Goal: Use online tool/utility: Utilize a website feature to perform a specific function

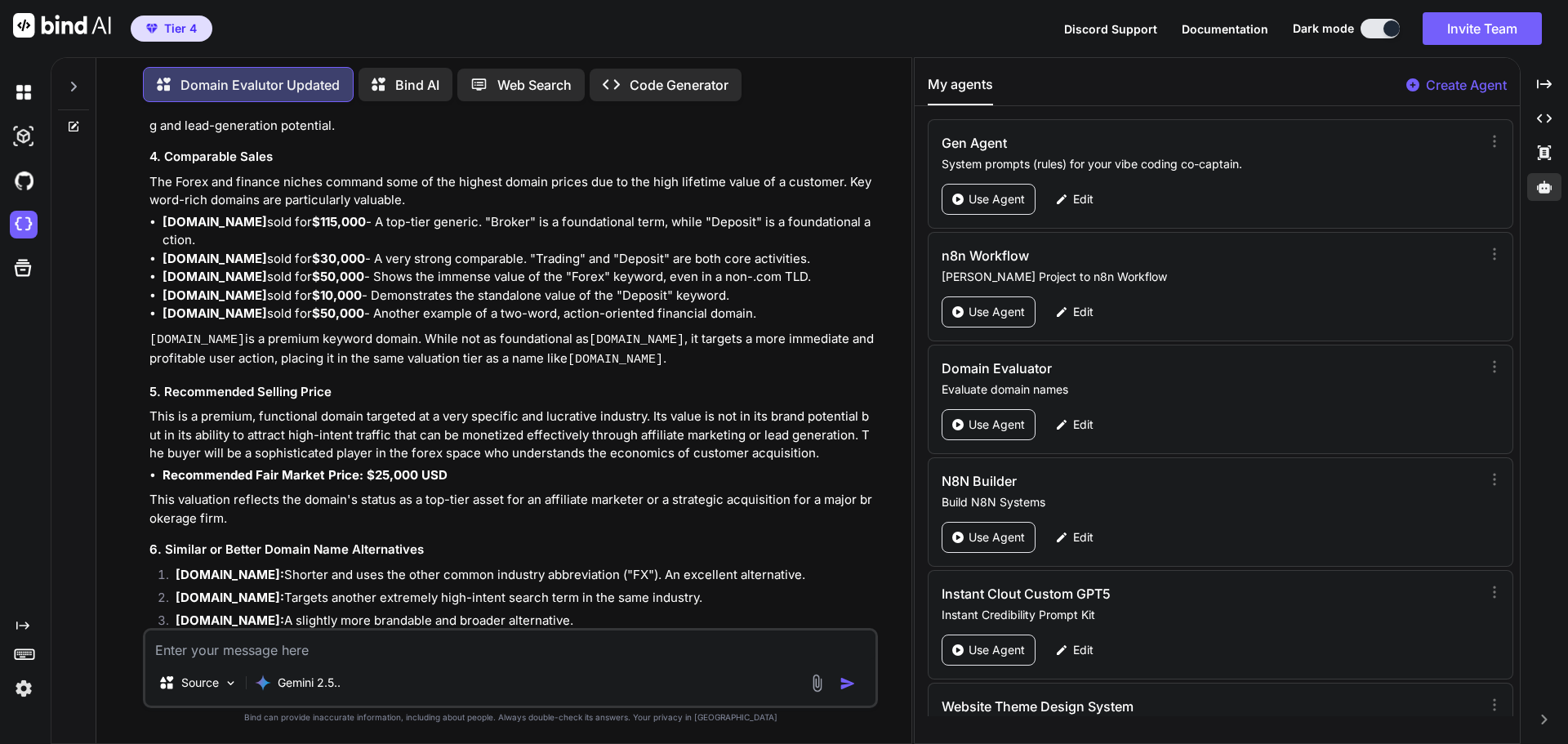
scroll to position [18058, 0]
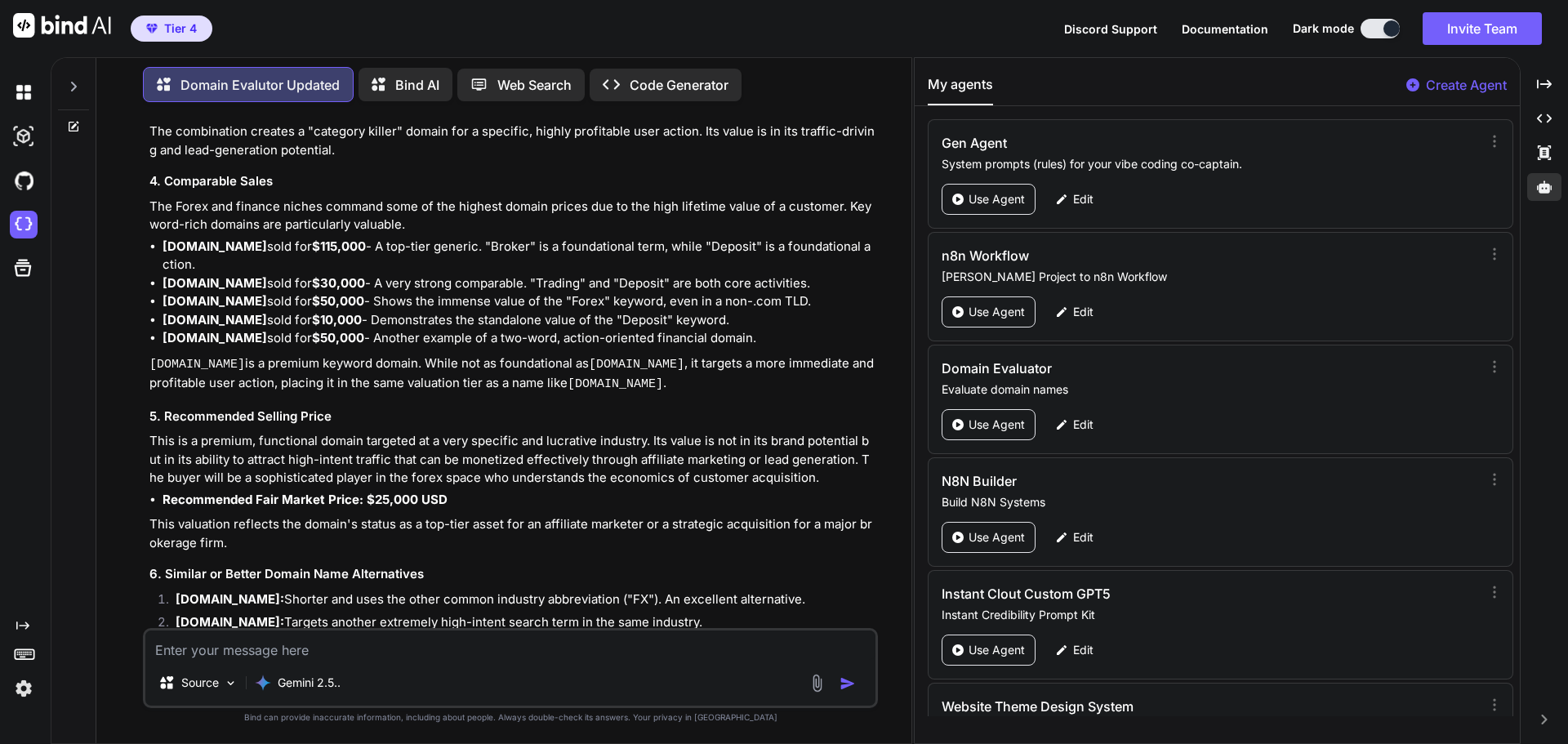
click at [290, 650] on textarea at bounding box center [510, 645] width 730 height 29
paste textarea "[DOMAIN_NAME]"
type textarea "[DOMAIN_NAME]"
click at [845, 681] on img "button" at bounding box center [848, 683] width 17 height 17
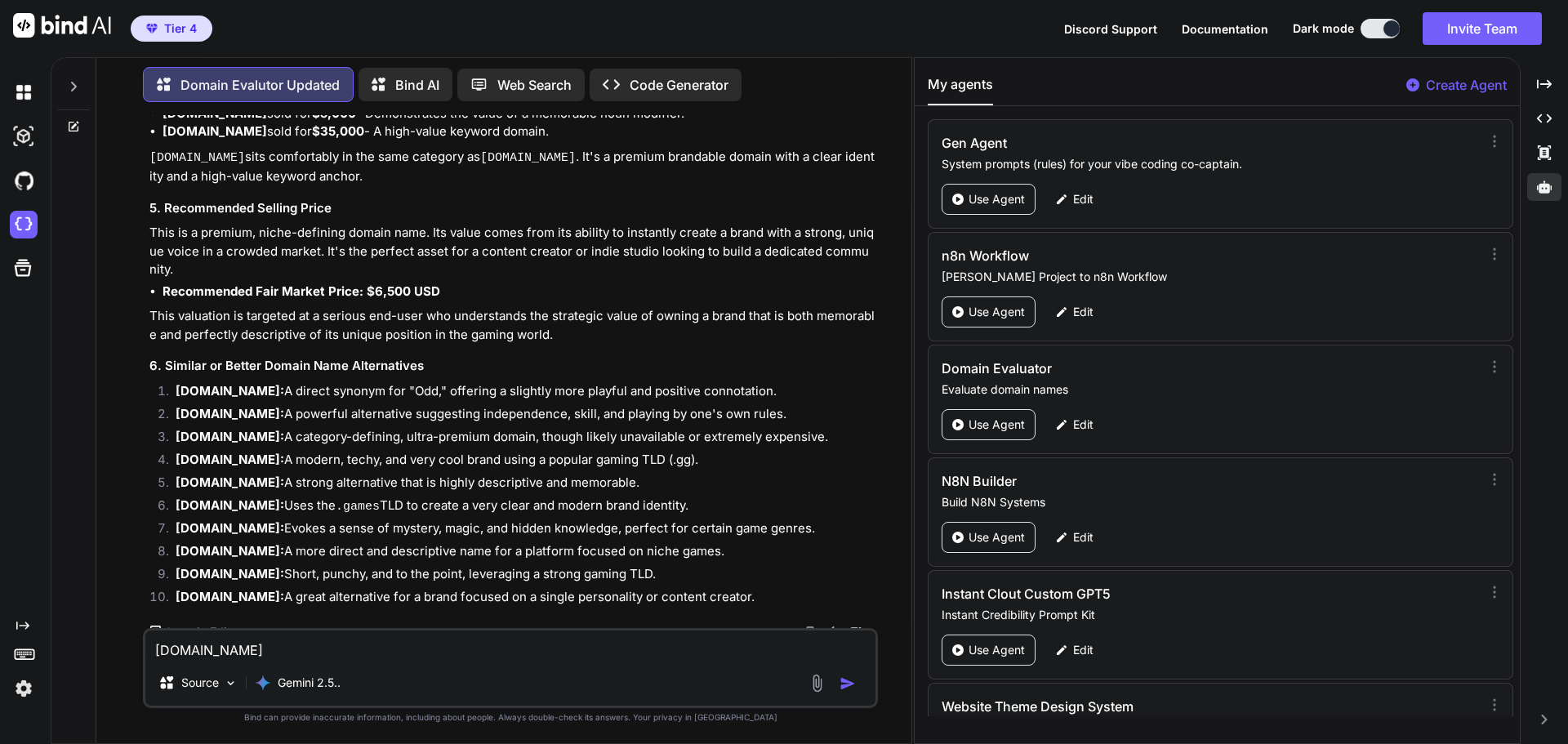
scroll to position [24353, 0]
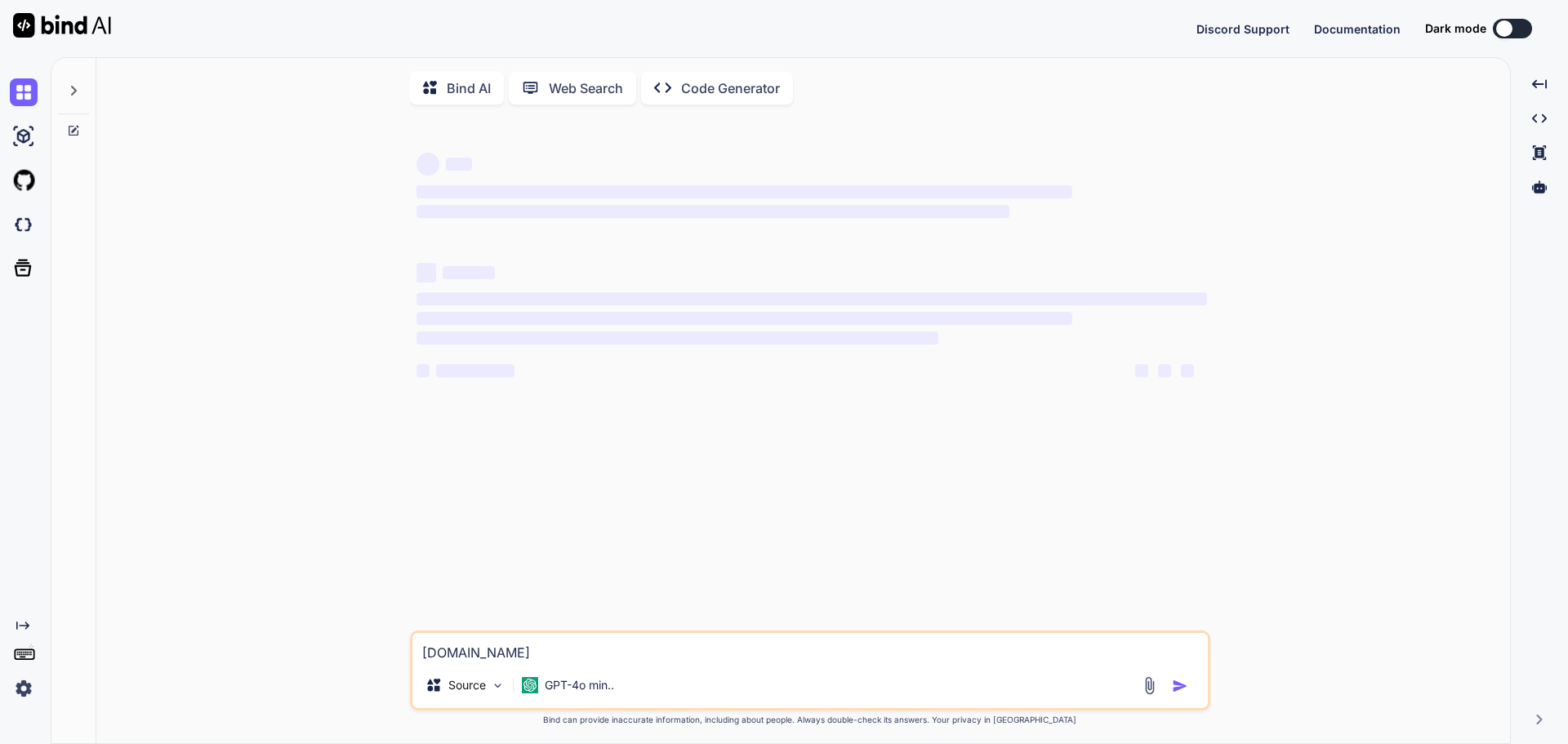
type textarea "x"
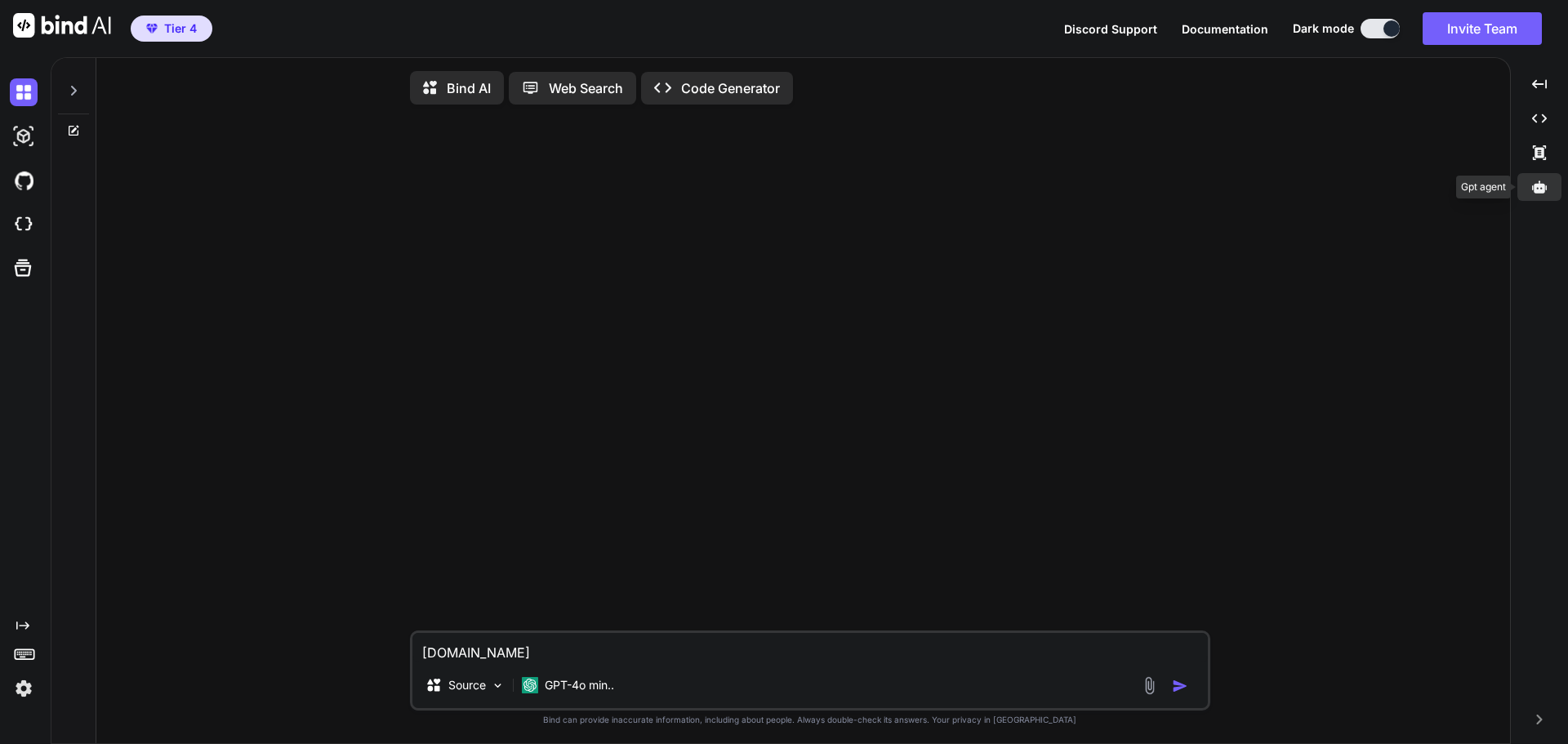
click at [1543, 192] on icon at bounding box center [1540, 186] width 15 height 12
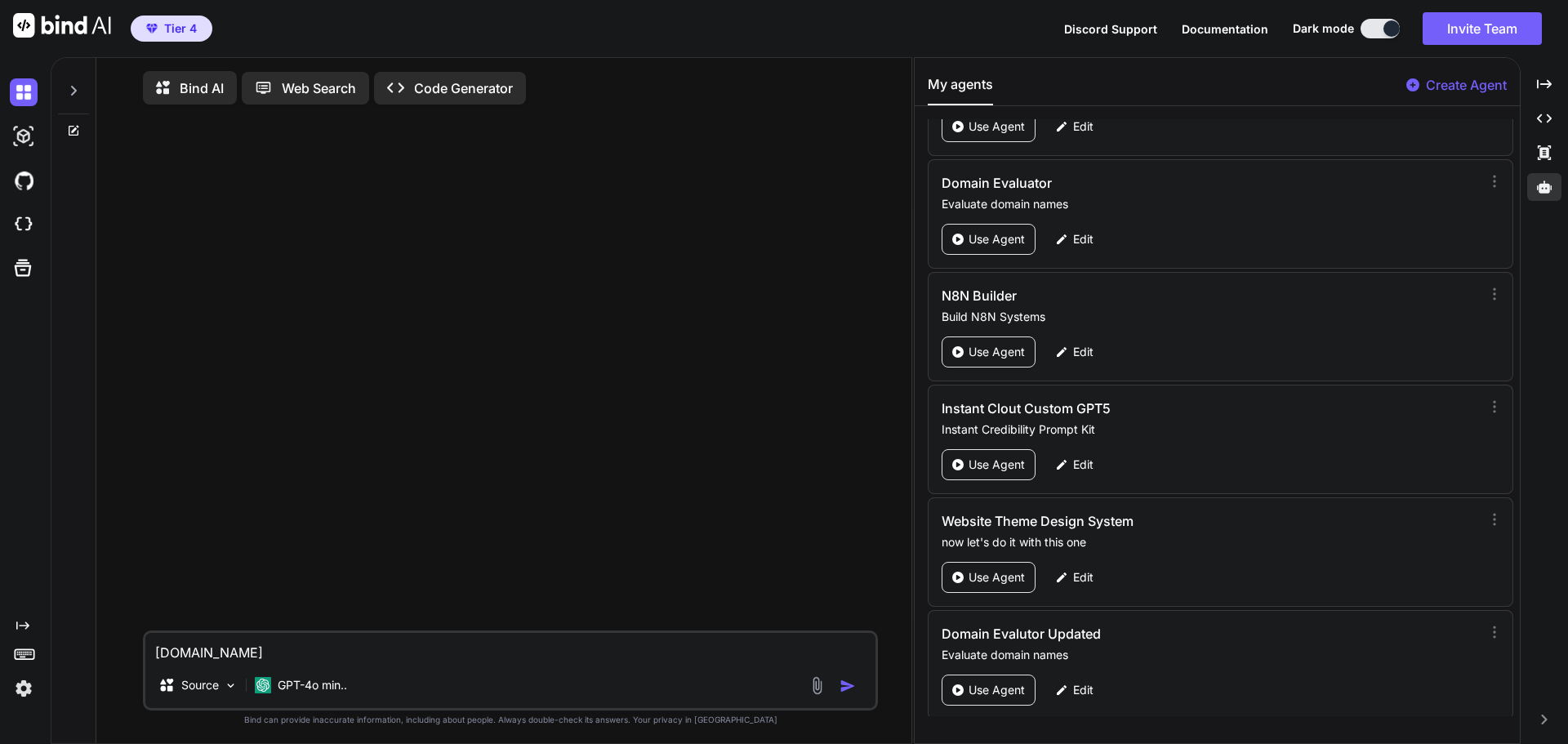
scroll to position [192, 0]
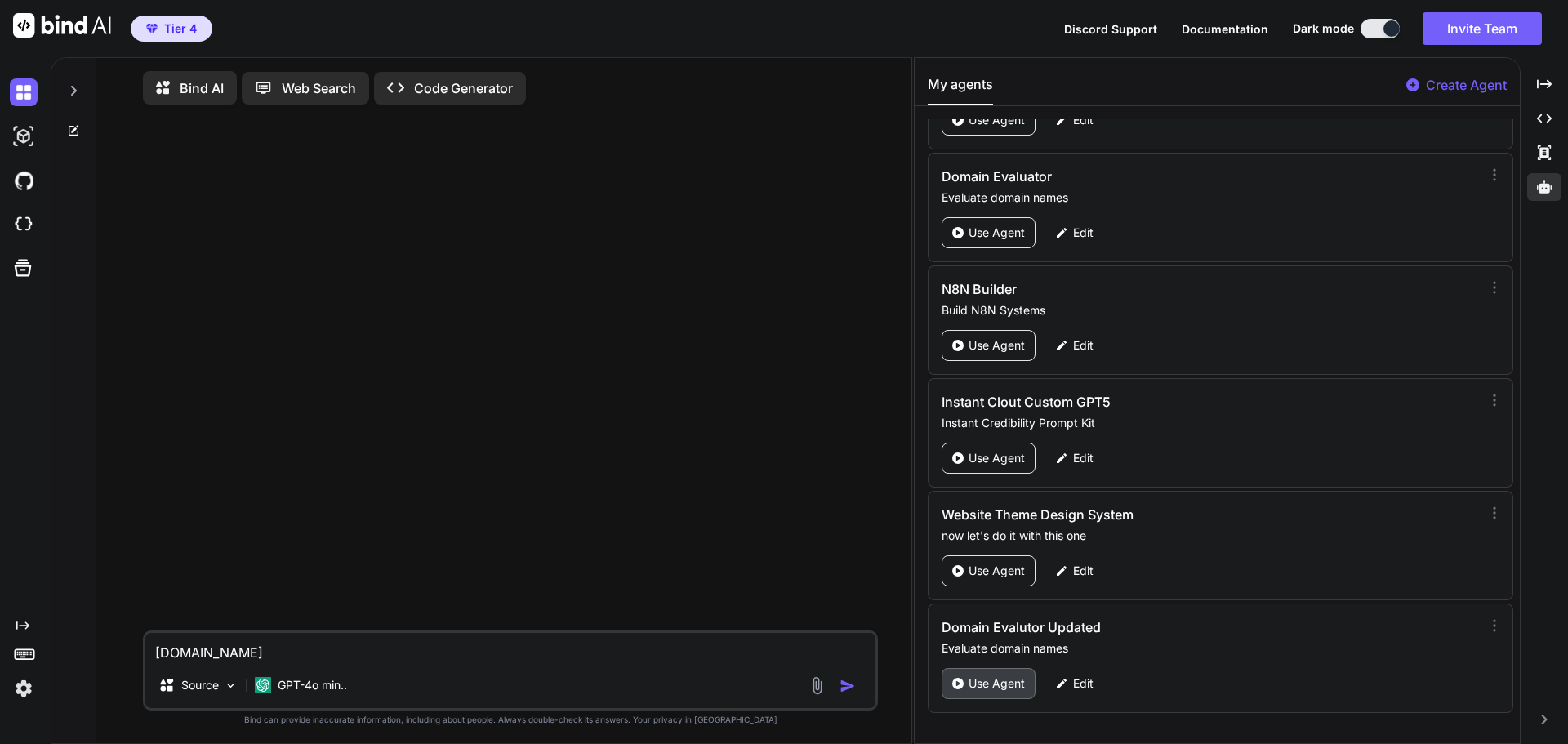
click at [1006, 676] on p "Use Agent" at bounding box center [996, 683] width 56 height 17
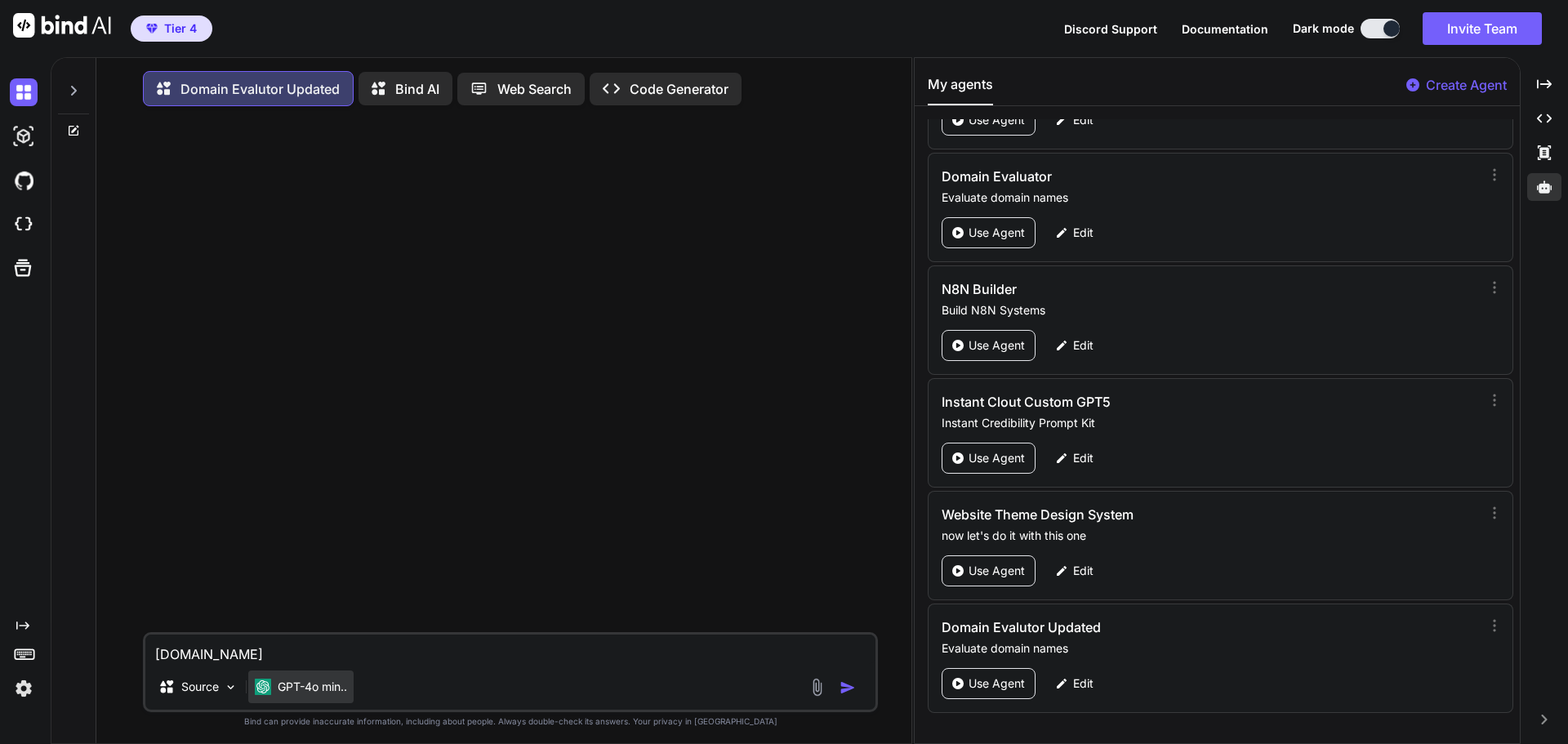
click at [327, 685] on p "GPT-4o min.." at bounding box center [312, 686] width 70 height 17
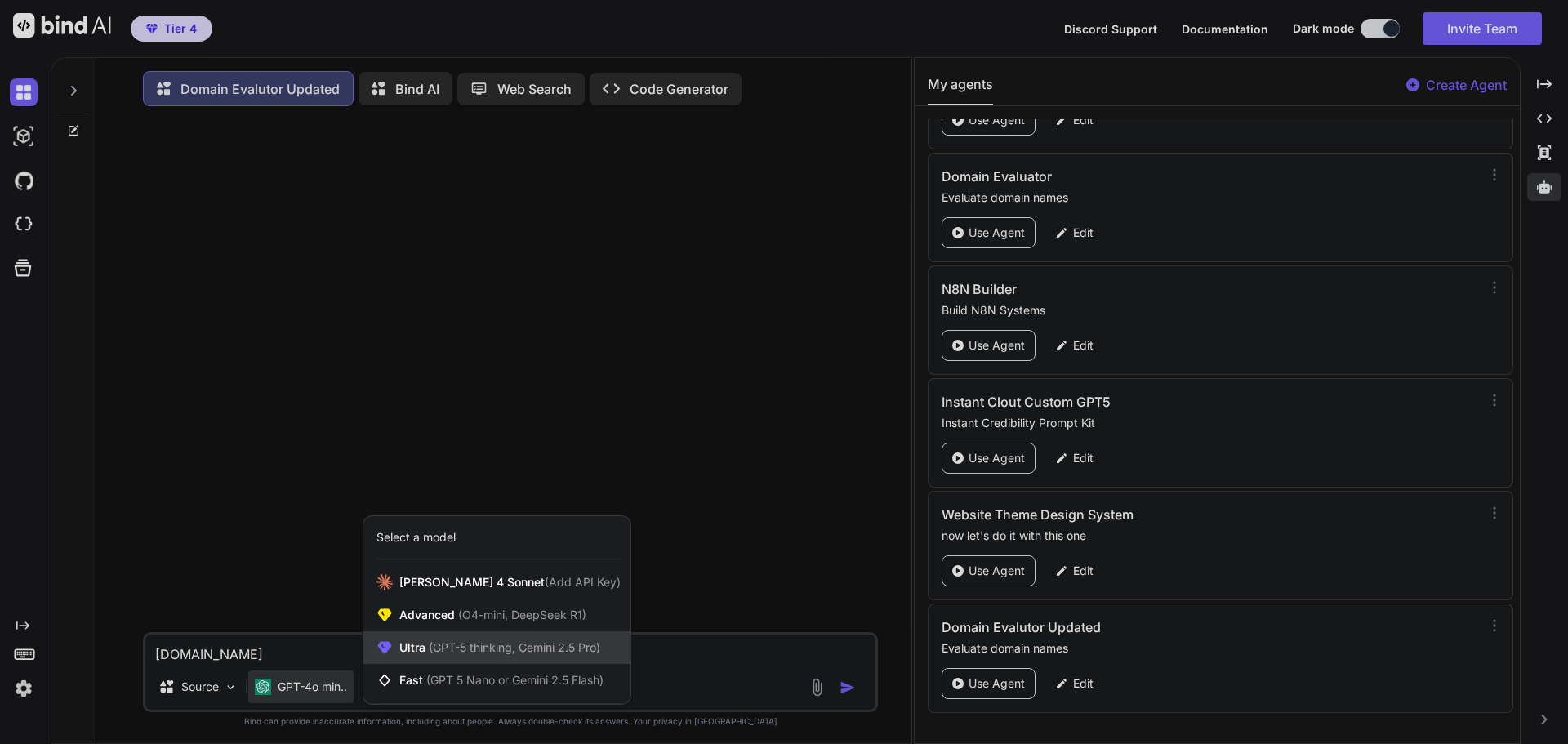
click at [451, 660] on div "Ultra (GPT-5 thinking, Gemini 2.5 Pro)" at bounding box center [496, 648] width 267 height 33
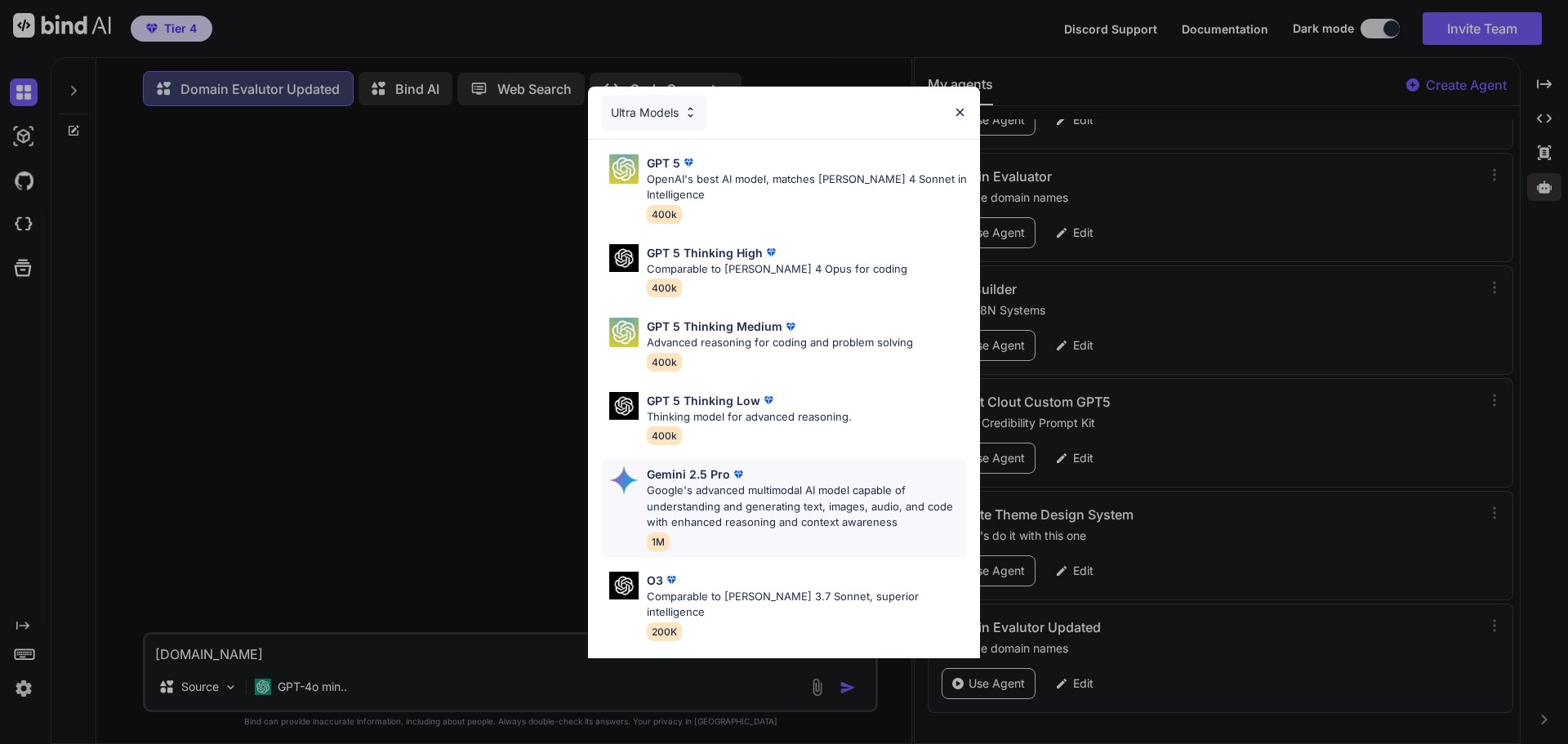
click at [752, 498] on p "Google's advanced multimodal AI model capable of understanding and generating t…" at bounding box center [807, 506] width 320 height 48
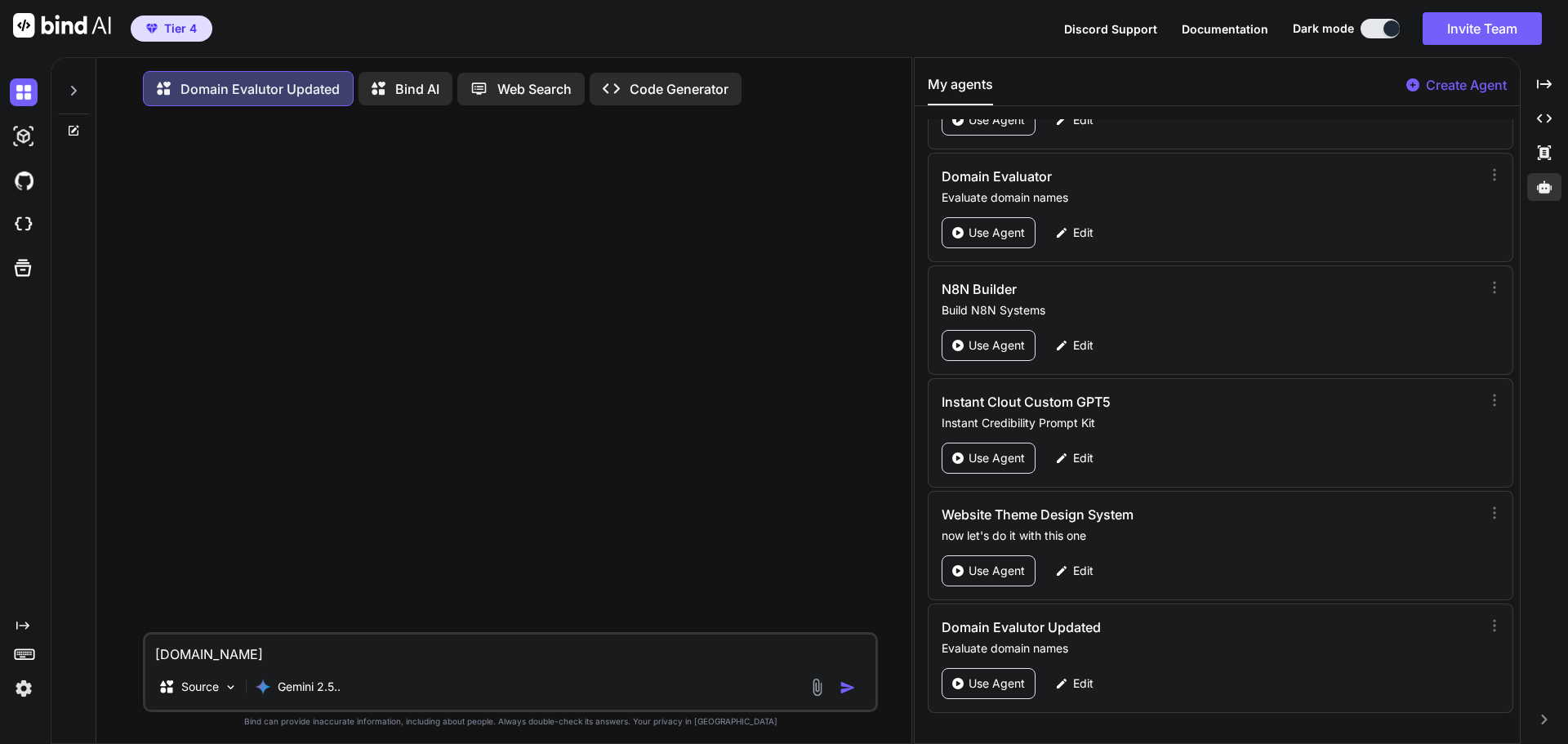
click at [845, 690] on img "button" at bounding box center [848, 687] width 17 height 17
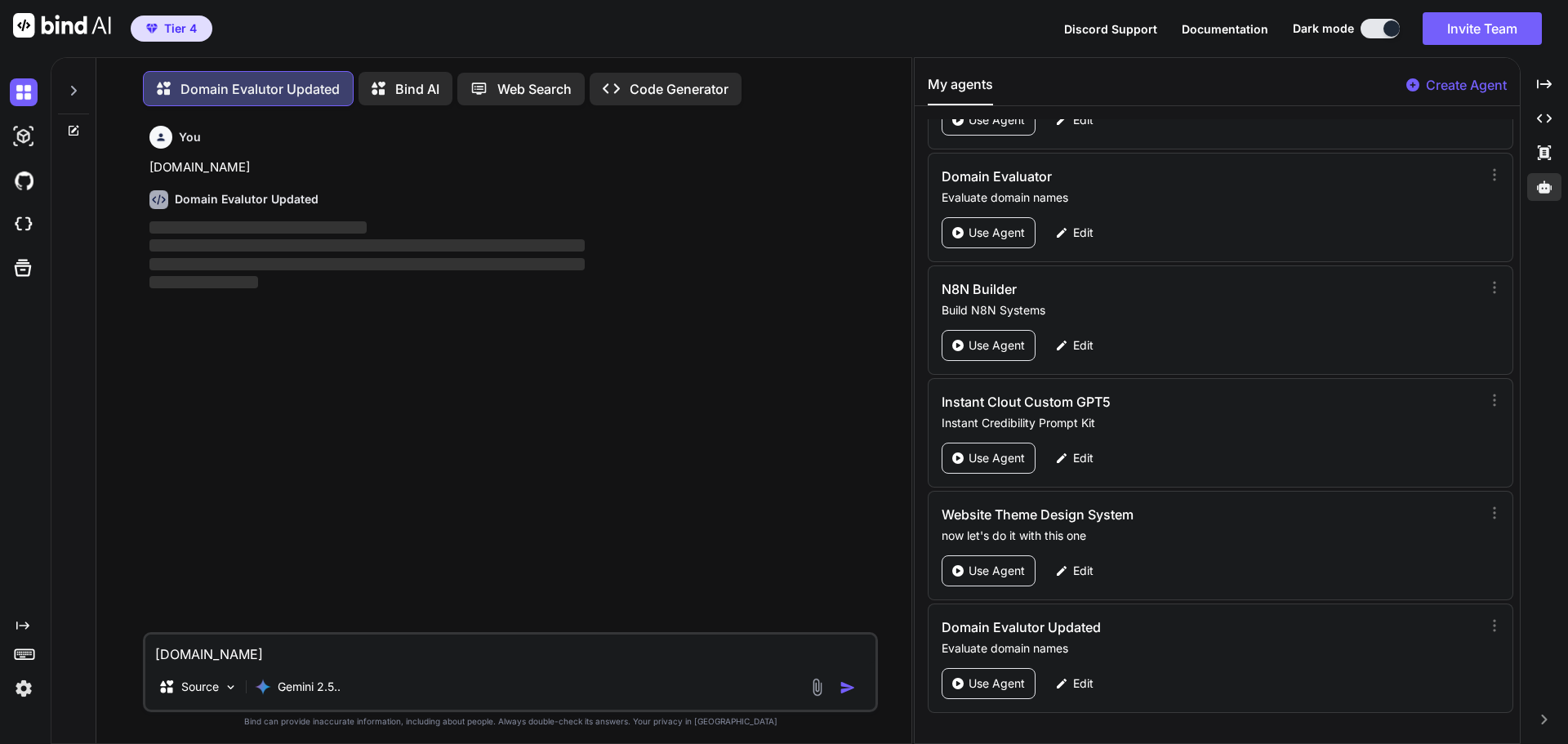
scroll to position [8, 0]
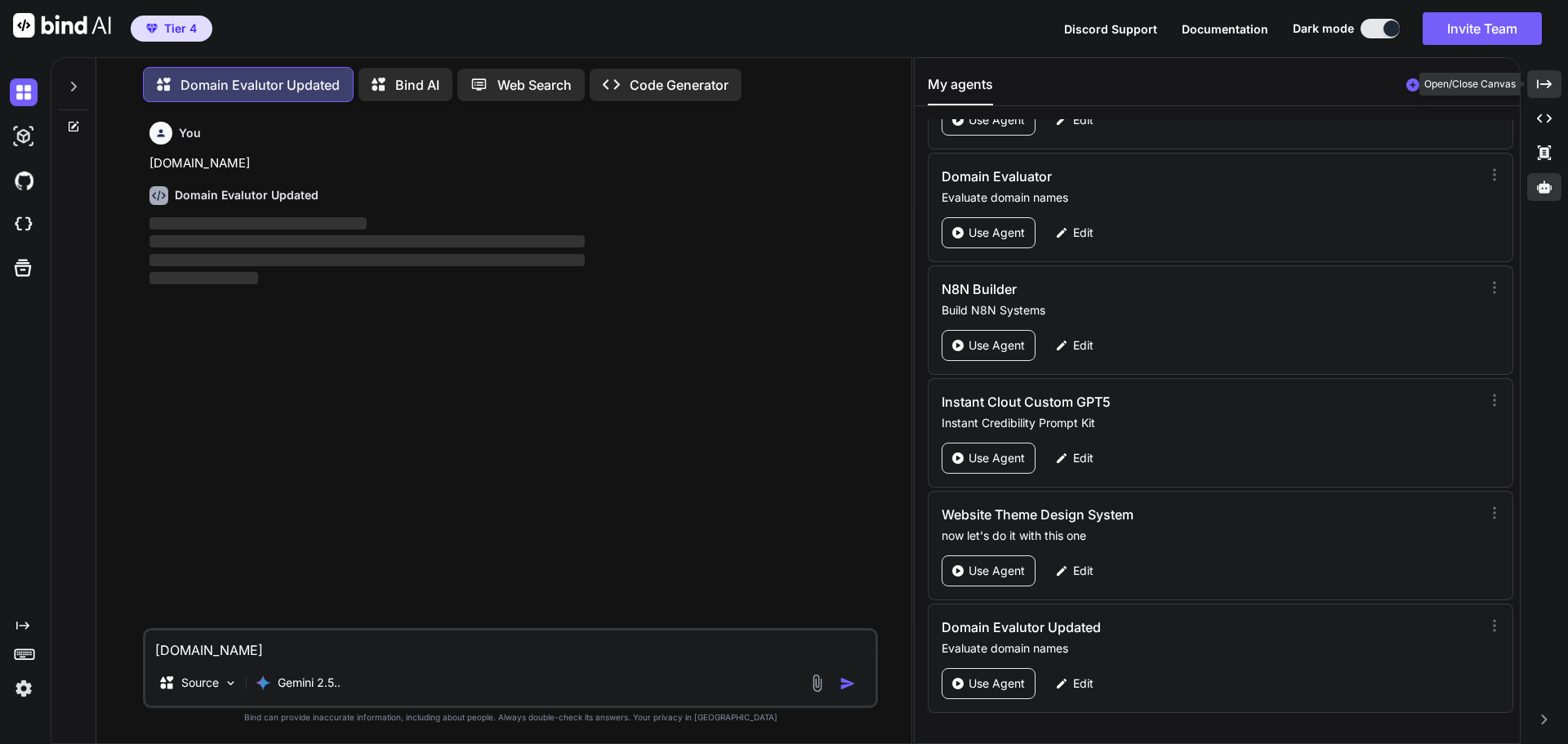
click at [1544, 86] on icon "Created with Pixso." at bounding box center [1544, 85] width 15 height 15
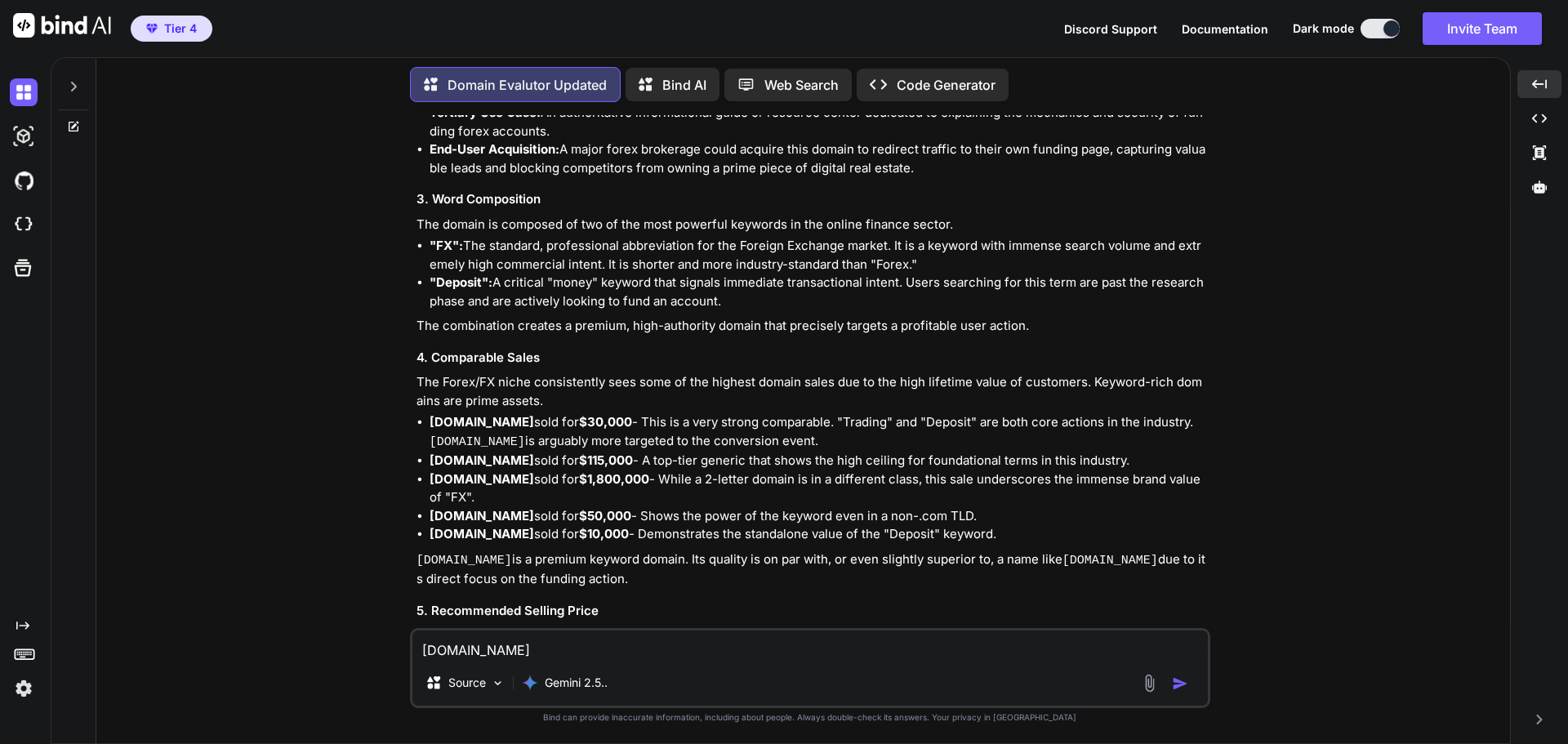
scroll to position [490, 0]
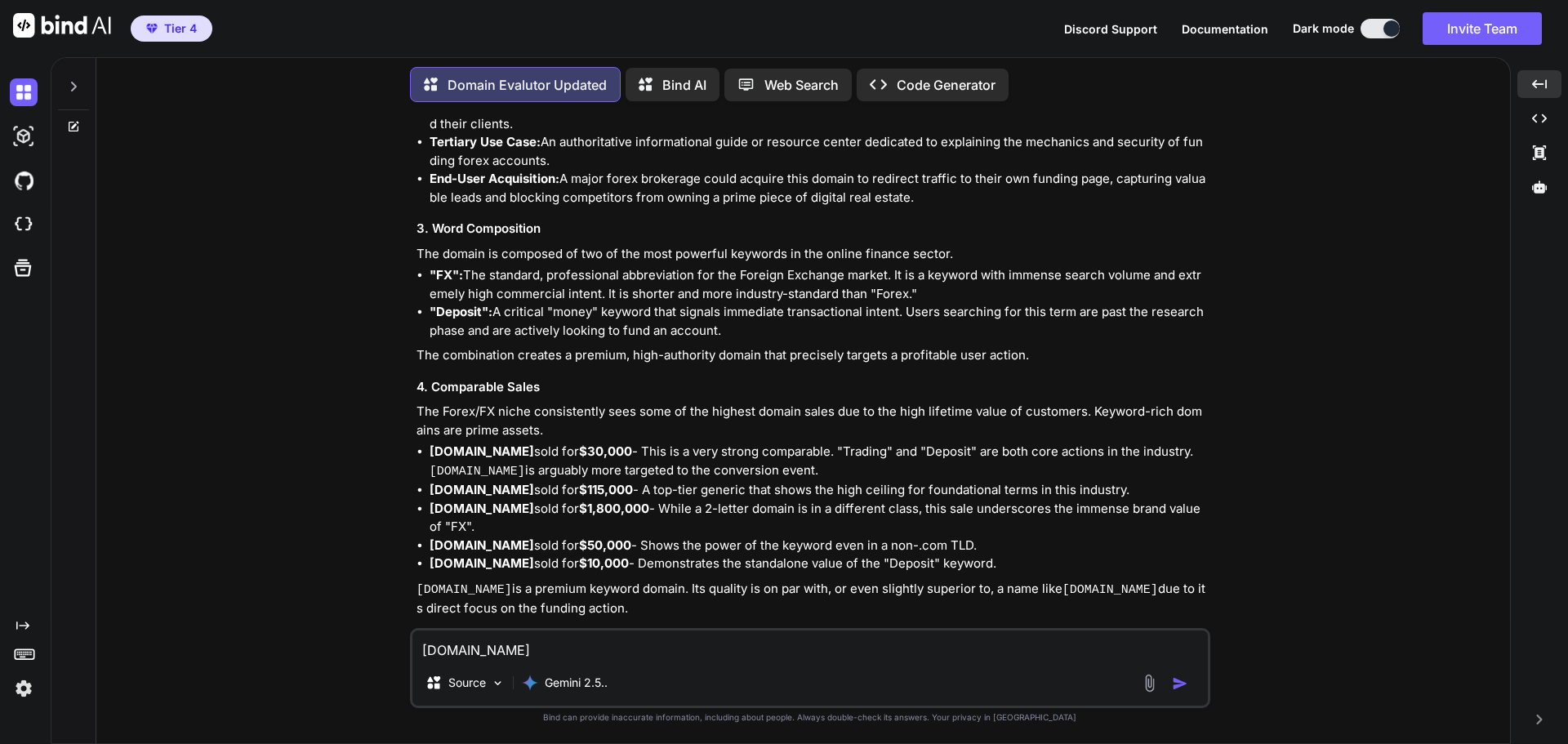
click at [525, 645] on textarea "[DOMAIN_NAME]" at bounding box center [811, 645] width 796 height 29
click at [78, 84] on icon at bounding box center [74, 86] width 13 height 13
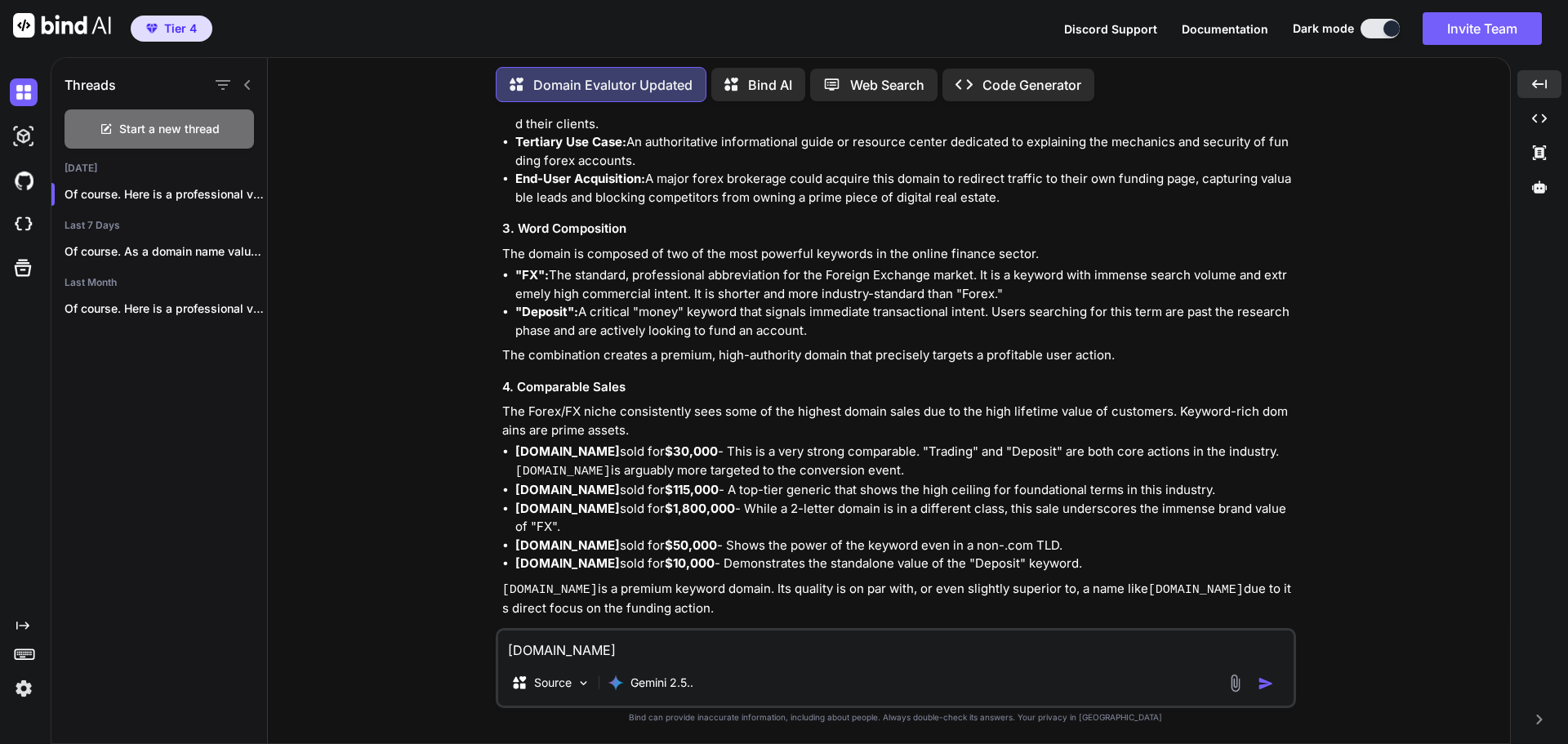
click at [582, 656] on textarea "[DOMAIN_NAME]" at bounding box center [896, 645] width 796 height 29
type textarea "ForexDeposit.com"
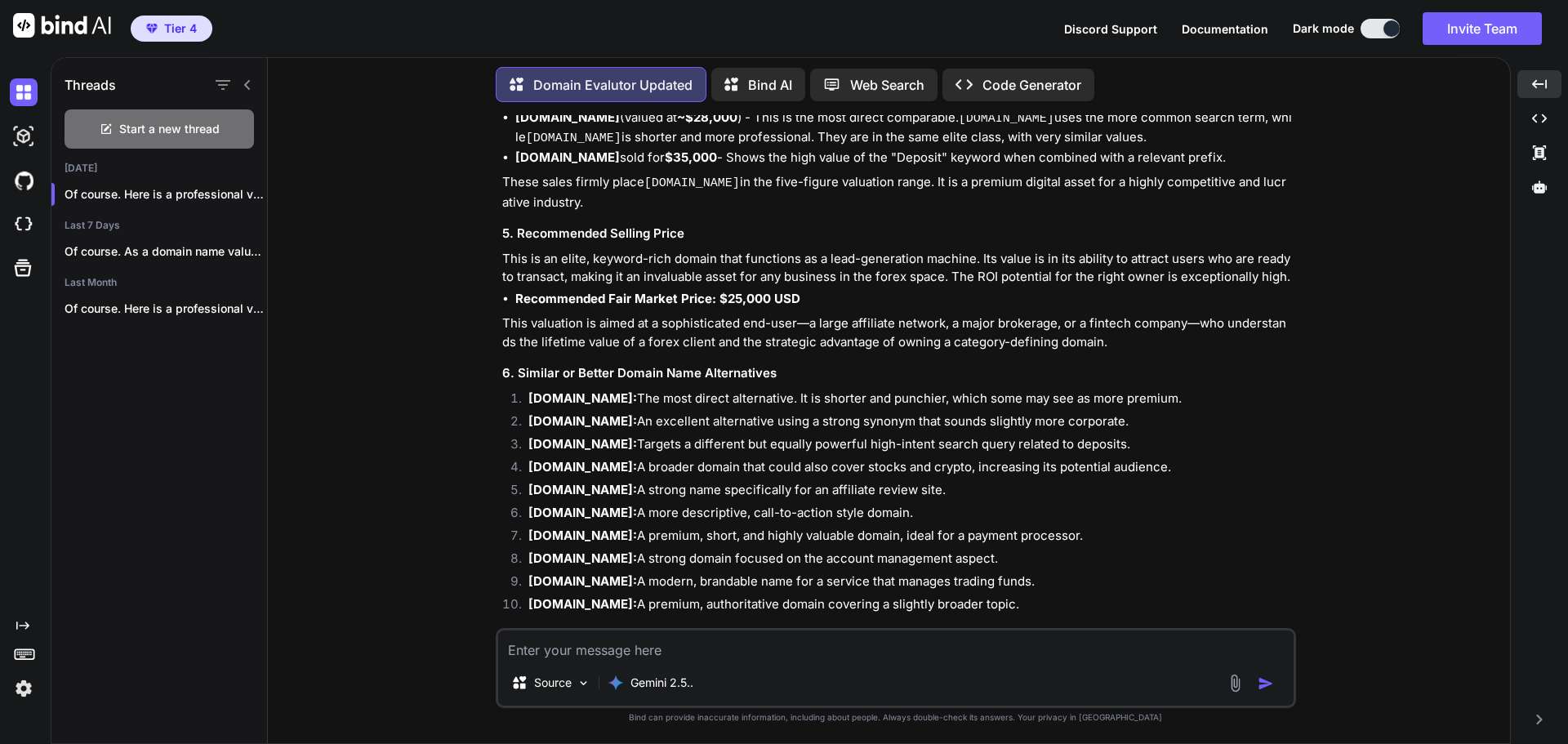
scroll to position [2318, 0]
